Goal: Task Accomplishment & Management: Manage account settings

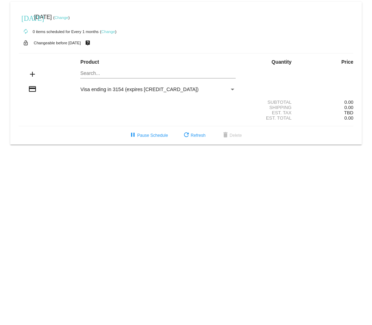
click at [101, 75] on mat-card "[DATE] [DATE] ( Change ) autorenew 0 items scheduled for Every 1 months ( Chang…" at bounding box center [185, 73] width 351 height 143
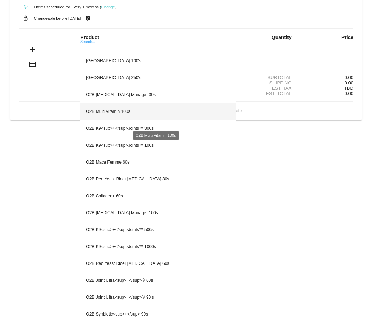
scroll to position [56, 0]
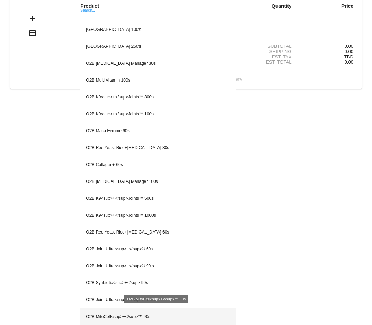
click at [128, 317] on div "O2B MitoCell<sup>+</sup>™ 90s" at bounding box center [157, 316] width 155 height 17
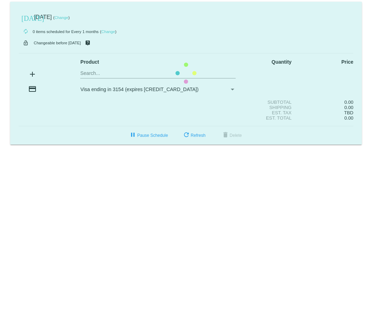
scroll to position [0, 0]
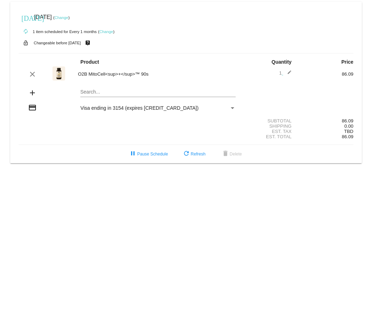
click at [192, 108] on div "Visa ending in 3154 (expires [CREDIT_CARD_DATA])" at bounding box center [154, 108] width 149 height 6
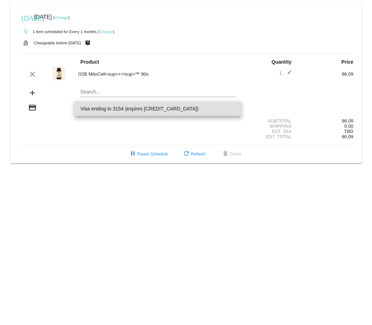
click at [198, 75] on div at bounding box center [186, 162] width 372 height 325
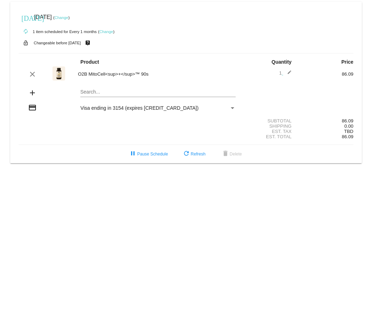
click at [232, 109] on div "Payment Method" at bounding box center [232, 108] width 4 height 2
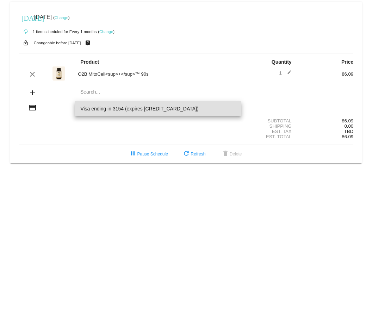
click at [232, 109] on span "Visa ending in 3154 (expires [CREDIT_CARD_DATA])" at bounding box center [157, 108] width 155 height 15
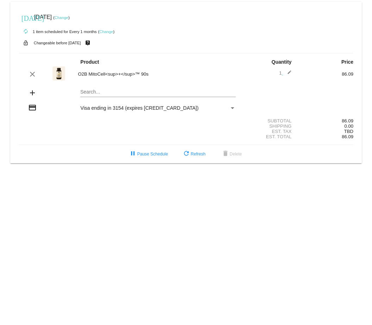
click at [105, 34] on div "autorenew 1 item scheduled for Every 1 months ( Change )" at bounding box center [186, 31] width 334 height 14
click at [105, 33] on link "Change" at bounding box center [106, 32] width 14 height 4
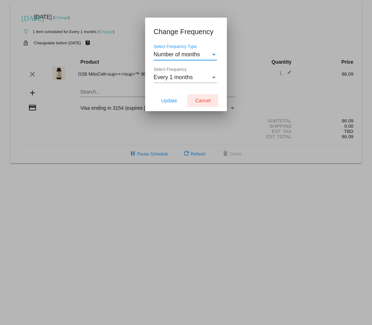
click at [198, 100] on span "Cancel" at bounding box center [202, 101] width 15 height 6
